Goal: Task Accomplishment & Management: Check status

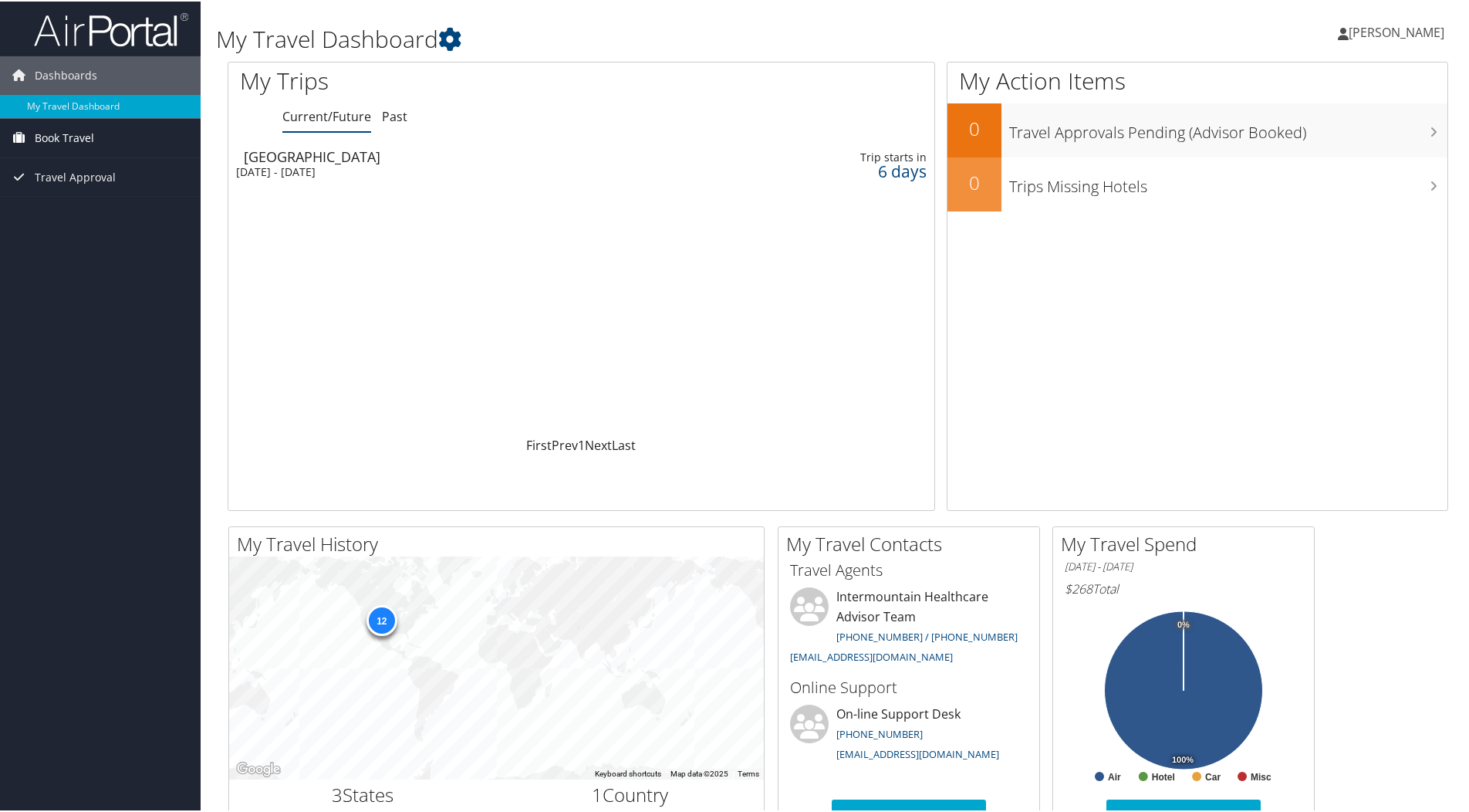
click at [67, 144] on span "Book Travel" at bounding box center [64, 136] width 59 height 39
click at [307, 149] on div "[GEOGRAPHIC_DATA]" at bounding box center [457, 154] width 427 height 14
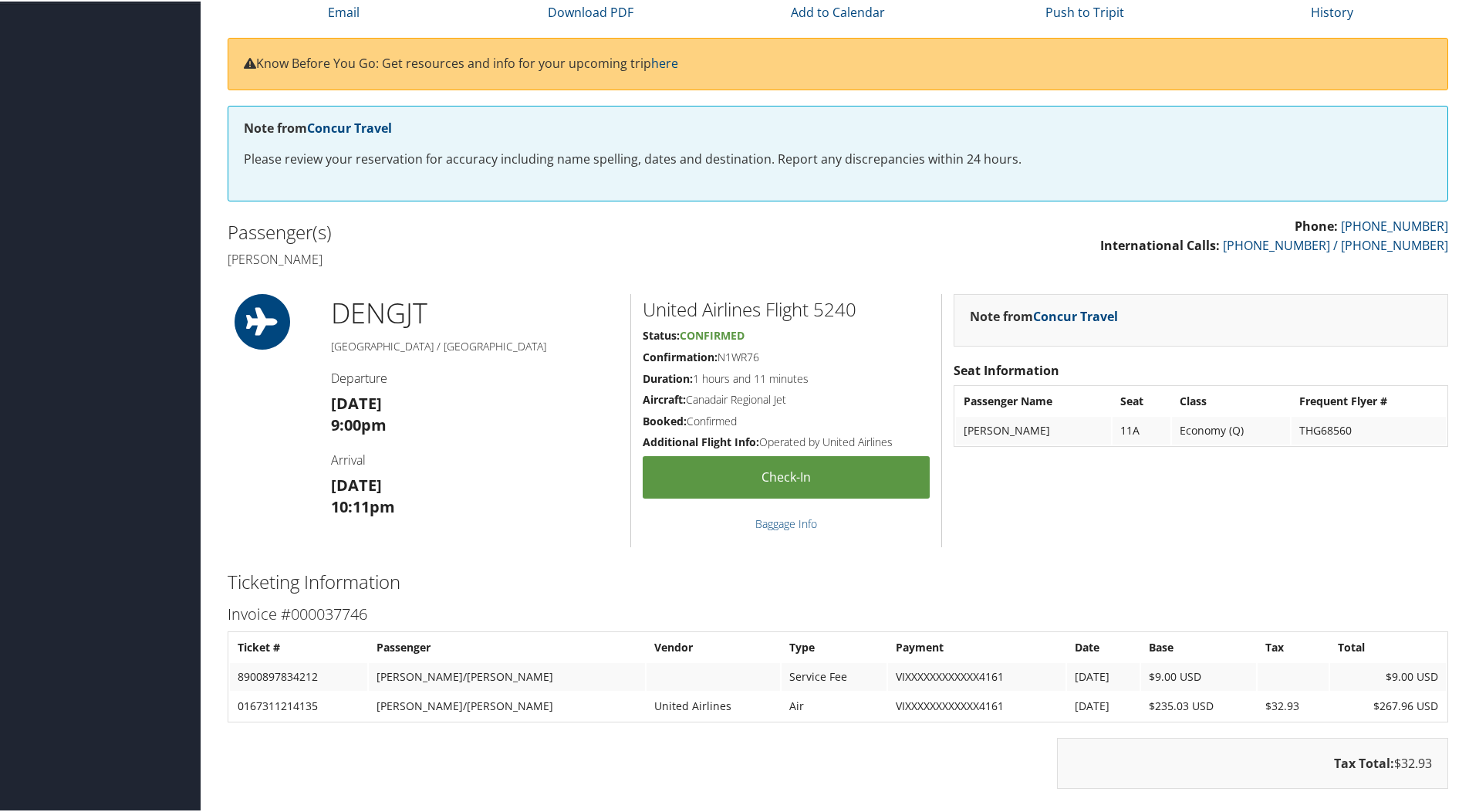
scroll to position [231, 0]
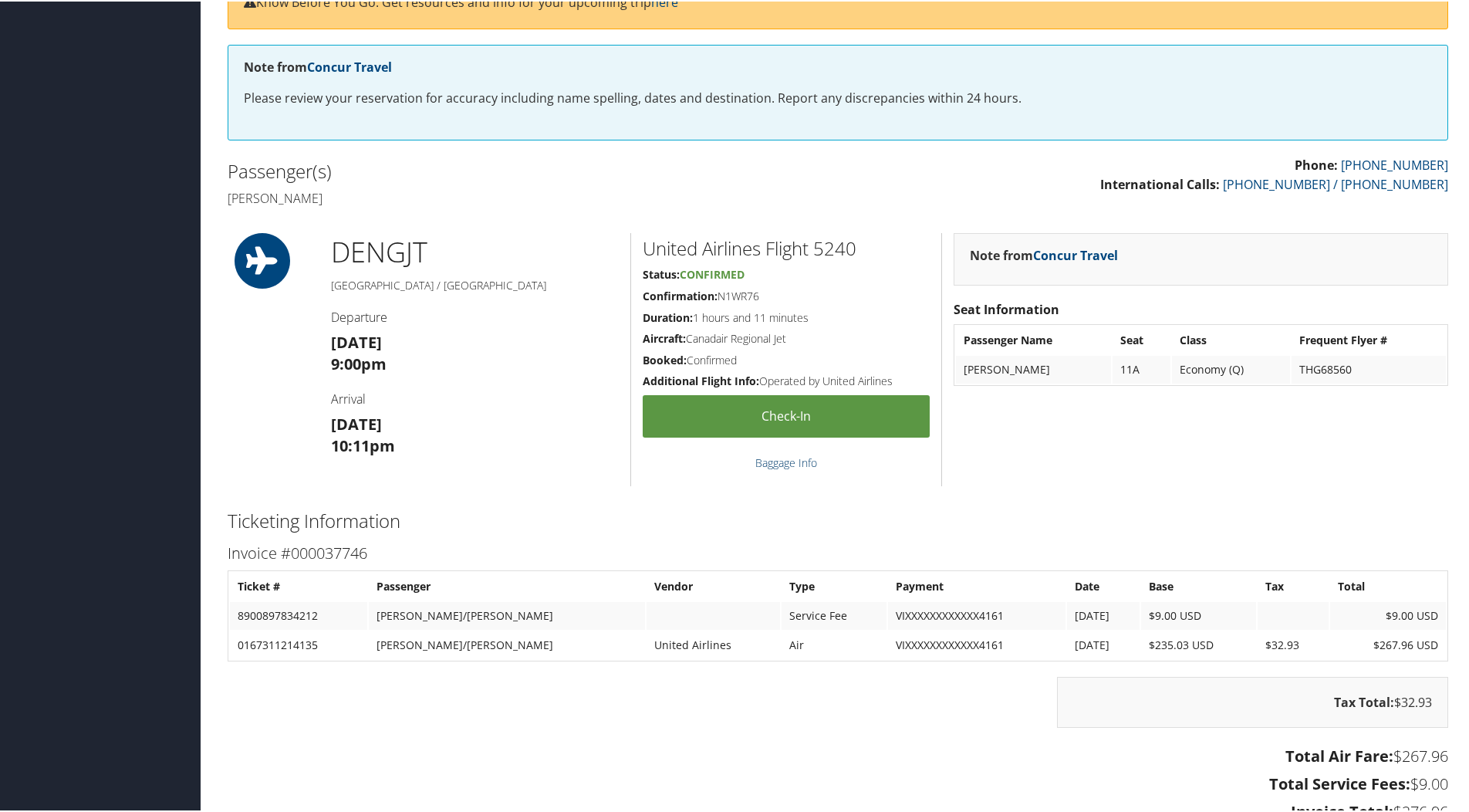
click at [788, 458] on link "Baggage Info" at bounding box center [786, 461] width 62 height 15
click at [841, 410] on link "Check-in" at bounding box center [787, 415] width 287 height 42
